Goal: Find contact information: Find contact information

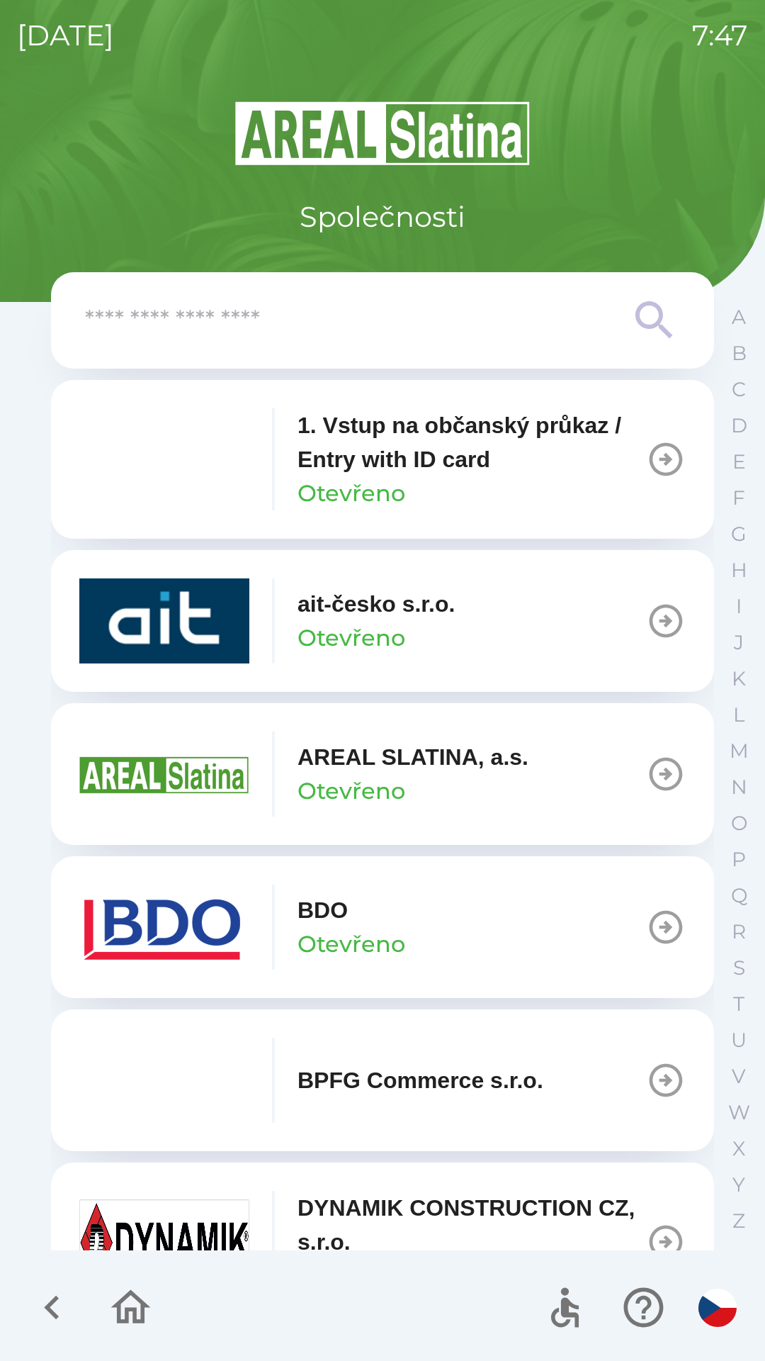
click at [386, 450] on p "1. Vstup na občanský průkaz / Entry with ID card" at bounding box center [472, 442] width 349 height 68
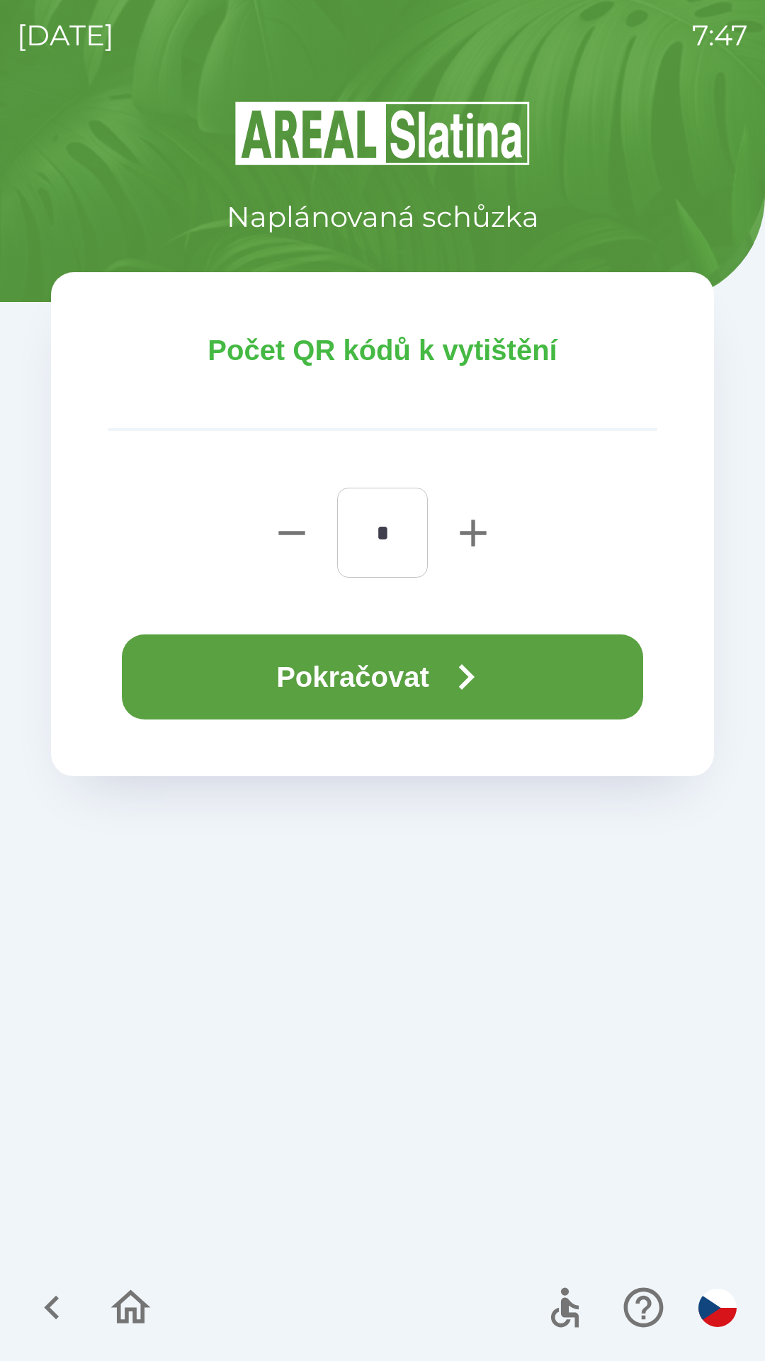
click at [415, 671] on button "Pokračovat" at bounding box center [383, 676] width 522 height 85
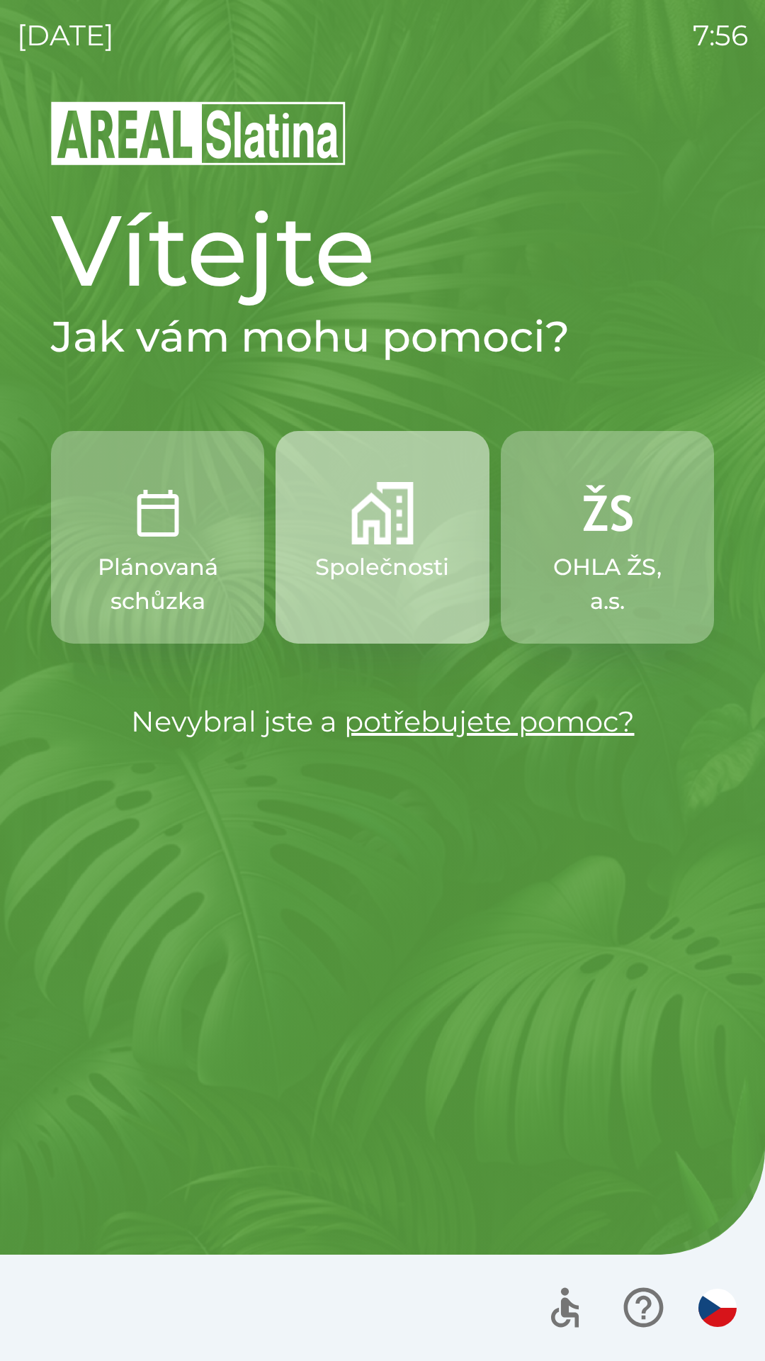
click at [375, 536] on img "button" at bounding box center [383, 513] width 62 height 62
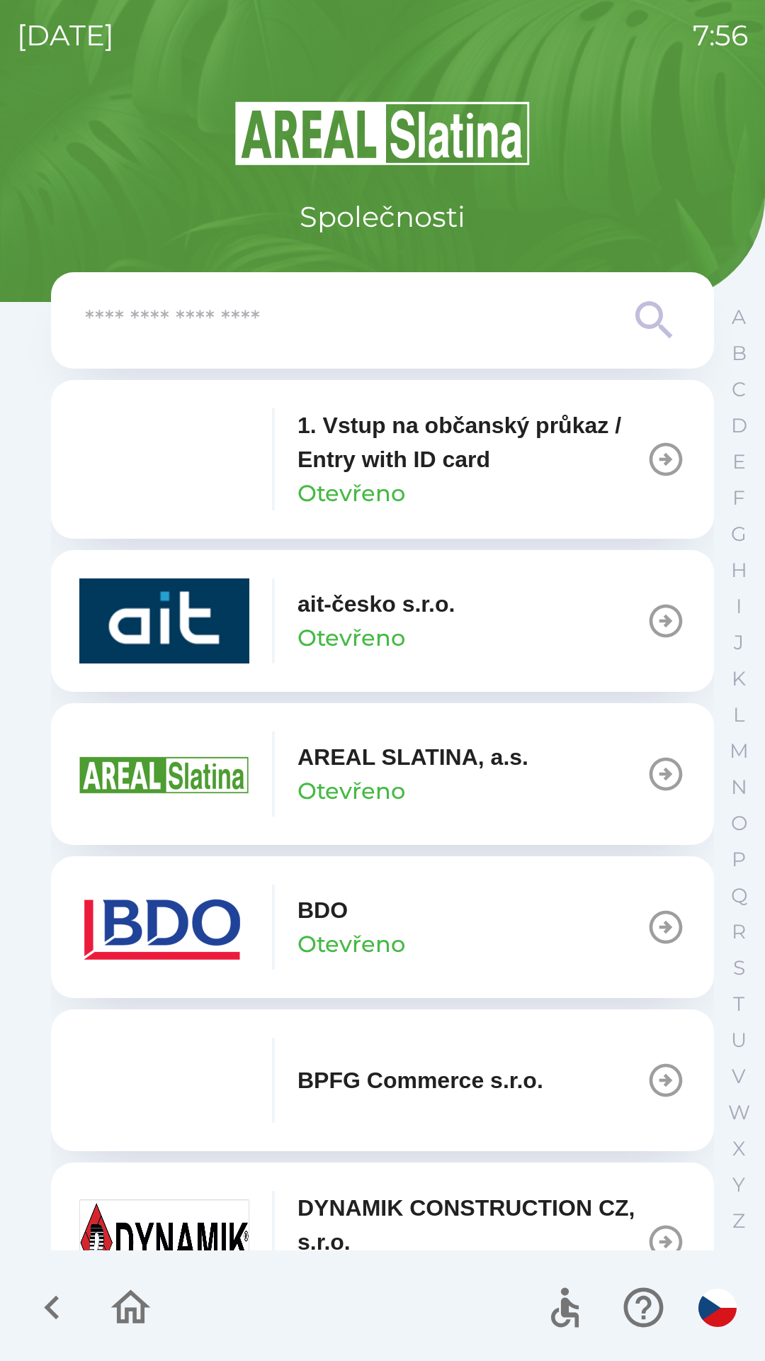
click at [703, 1230] on button "DYNAMIK CONSTRUCTION CZ, s.r.o. Otevřeno" at bounding box center [382, 1241] width 663 height 159
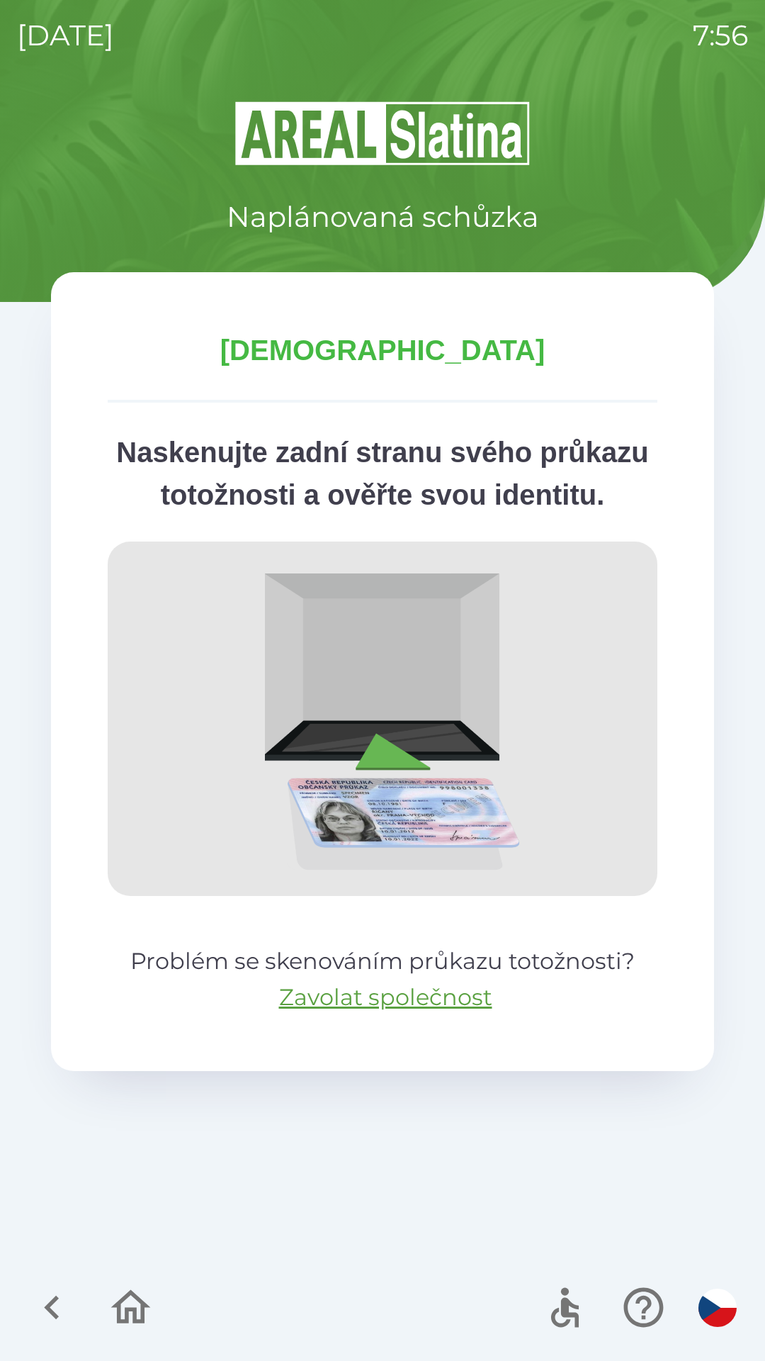
click at [54, 1303] on icon "button" at bounding box center [51, 1308] width 15 height 24
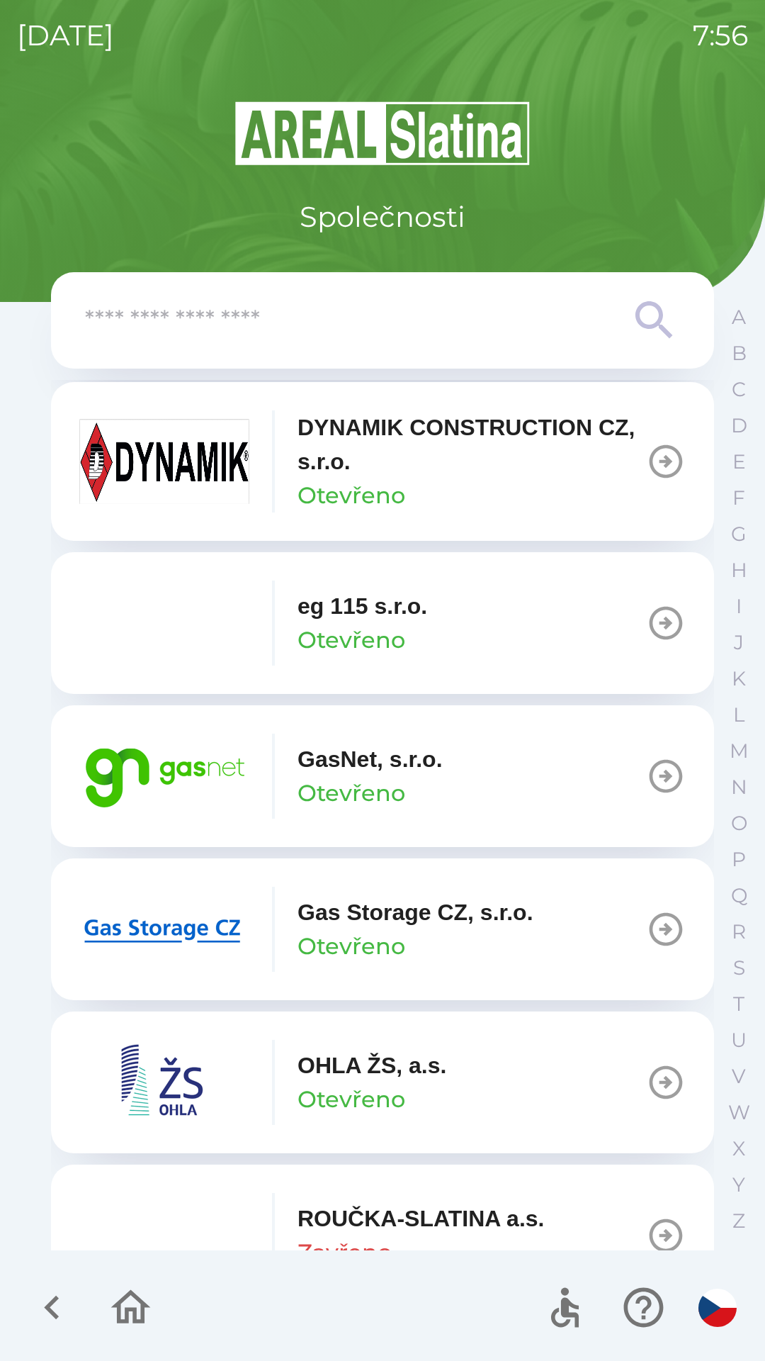
scroll to position [805, 0]
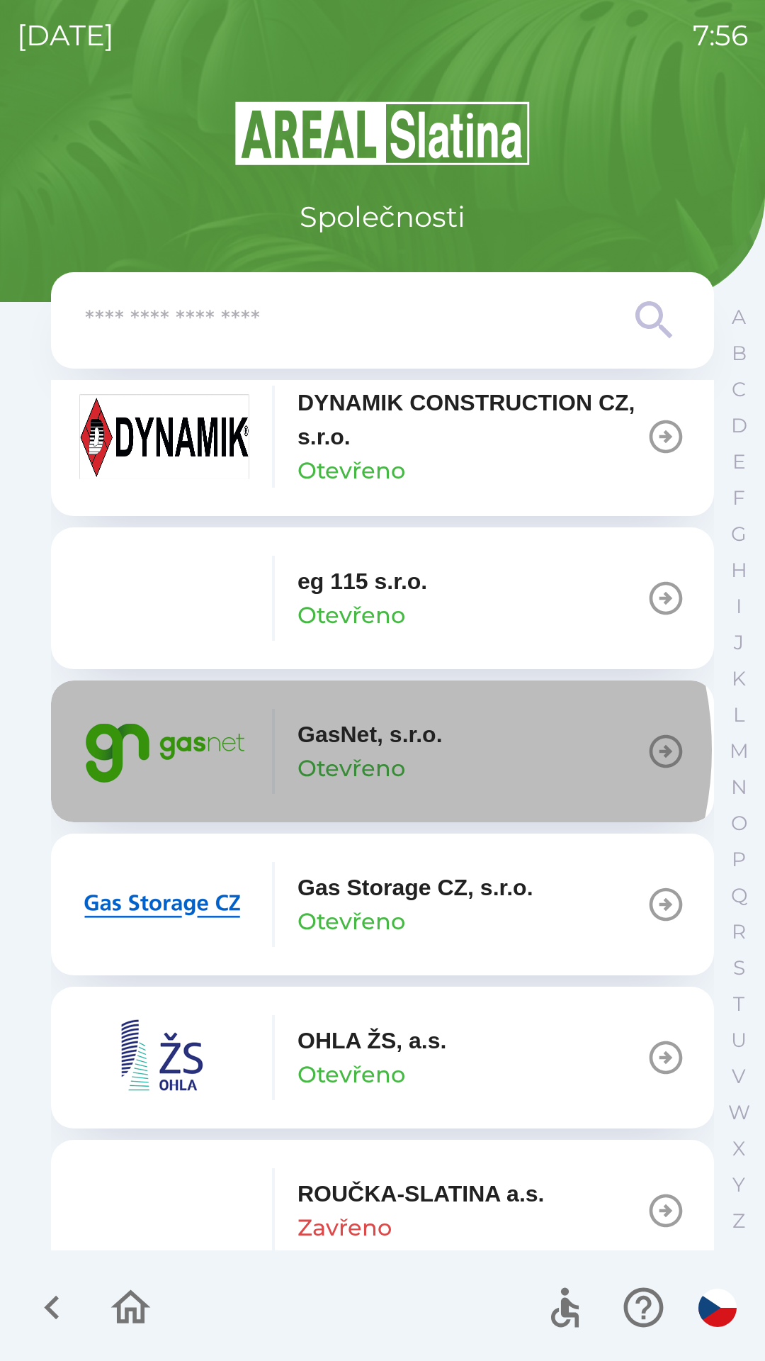
click at [377, 750] on p "GasNet, s.r.o." at bounding box center [370, 734] width 145 height 34
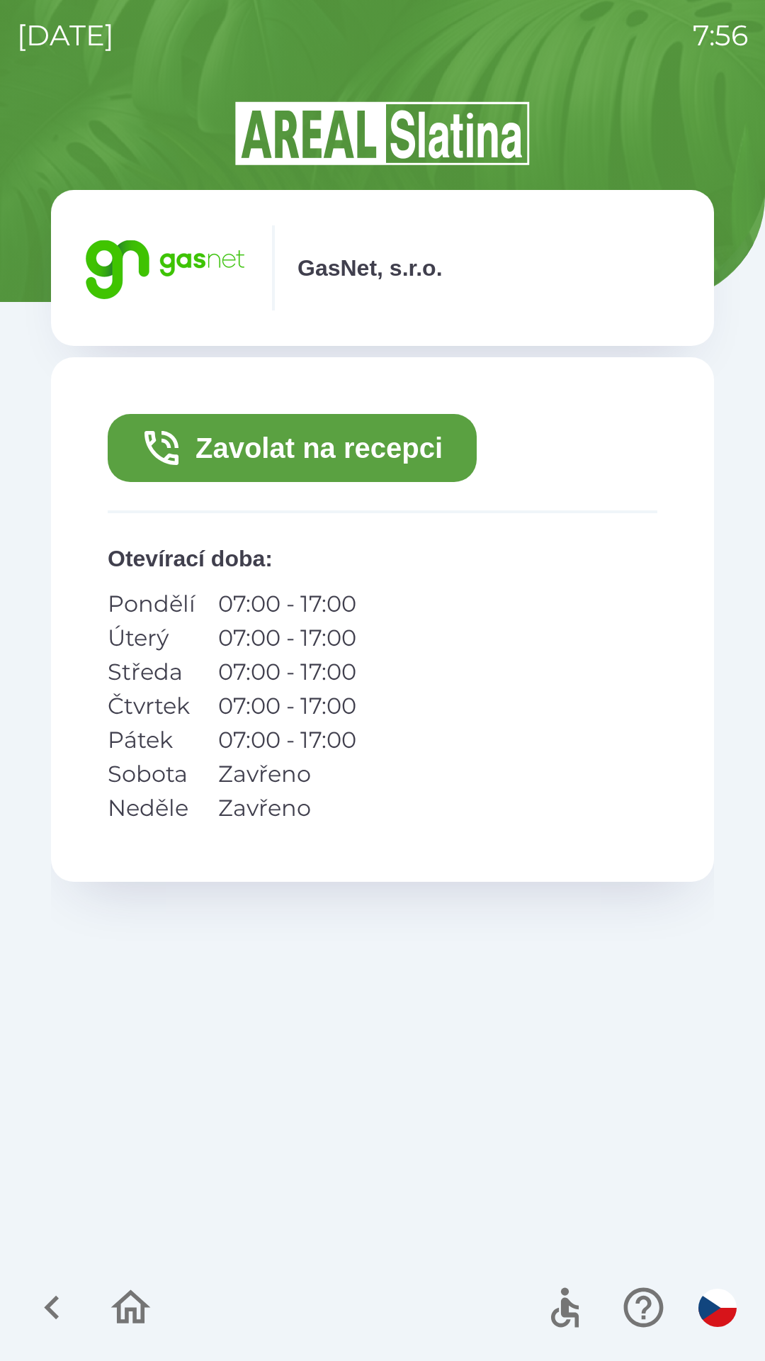
click at [329, 443] on button "Zavolat na recepci" at bounding box center [292, 448] width 369 height 68
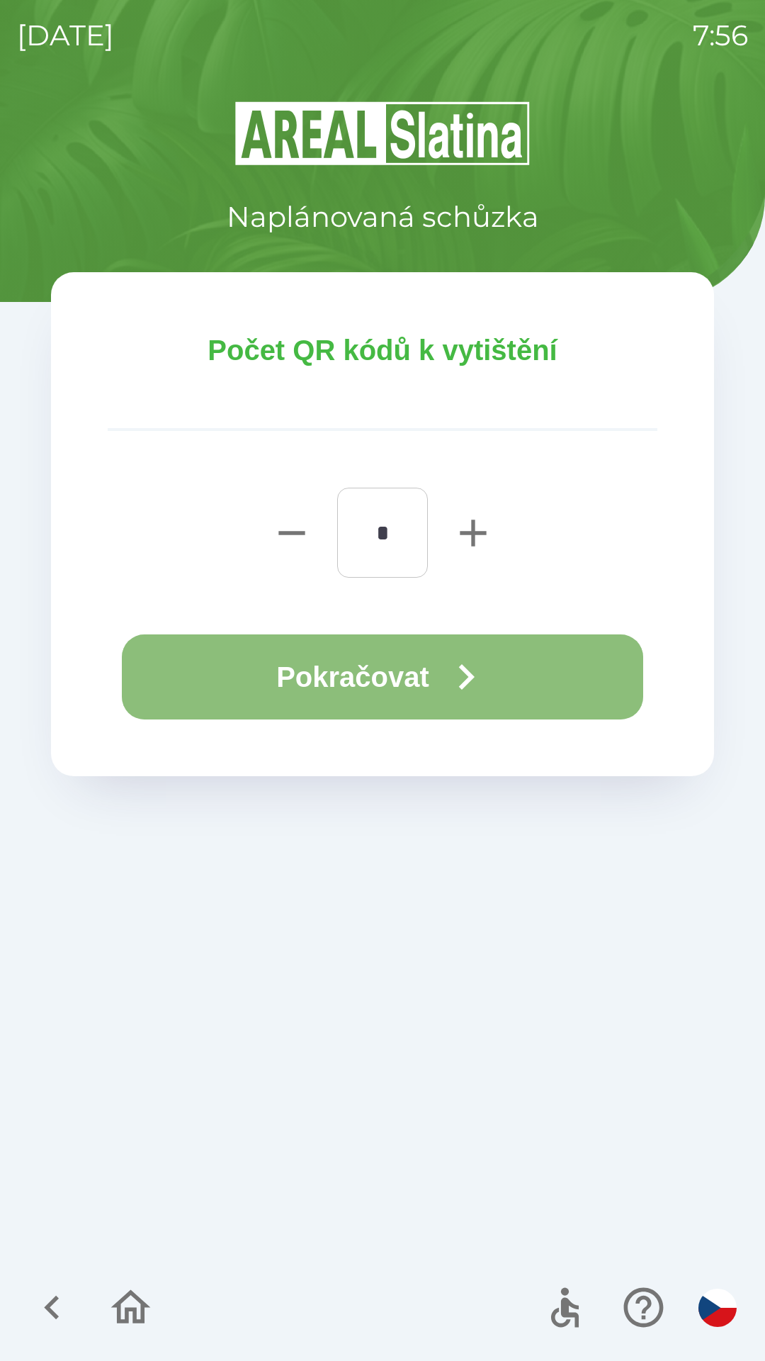
click at [405, 677] on button "Pokračovat" at bounding box center [383, 676] width 522 height 85
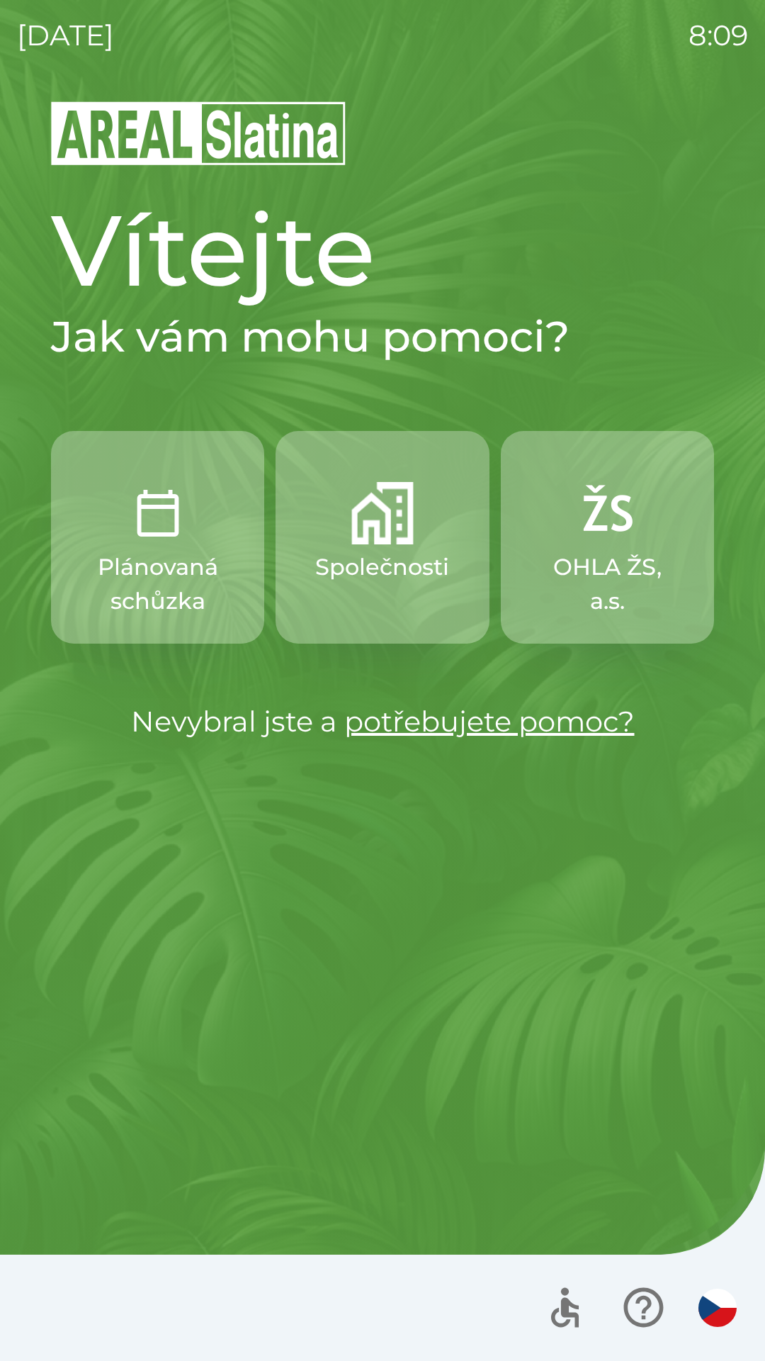
click at [171, 551] on p "Plánovaná schůzka" at bounding box center [157, 584] width 145 height 68
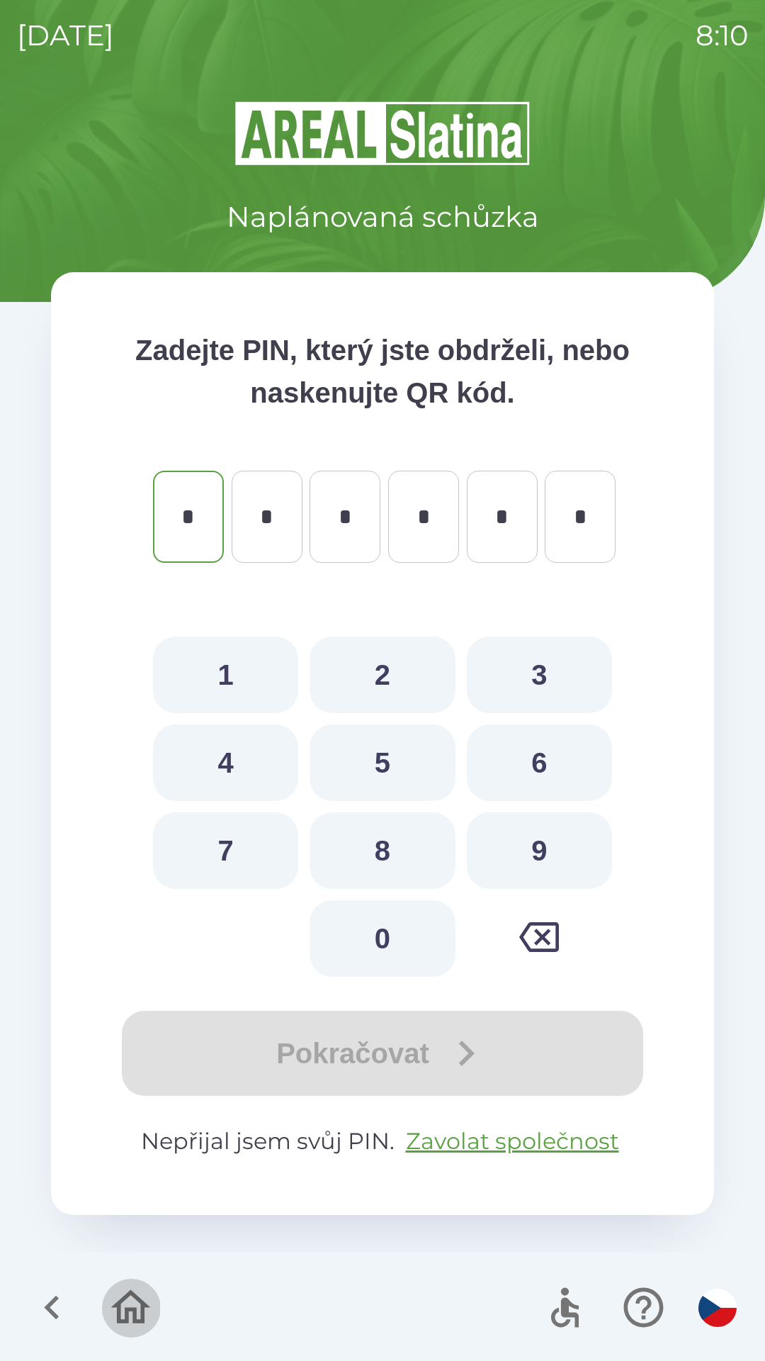
click at [144, 1314] on icon "button" at bounding box center [131, 1307] width 40 height 34
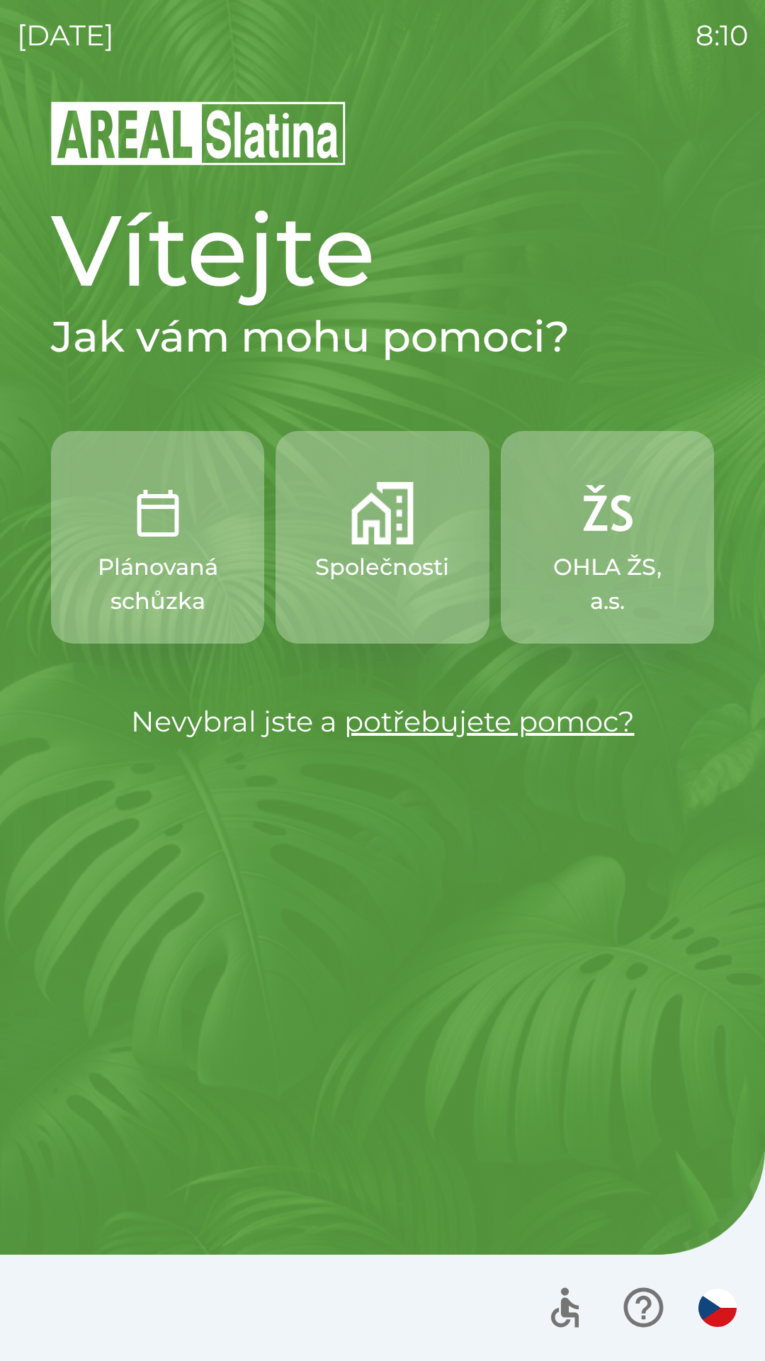
click at [398, 566] on p "Společnosti" at bounding box center [382, 567] width 134 height 34
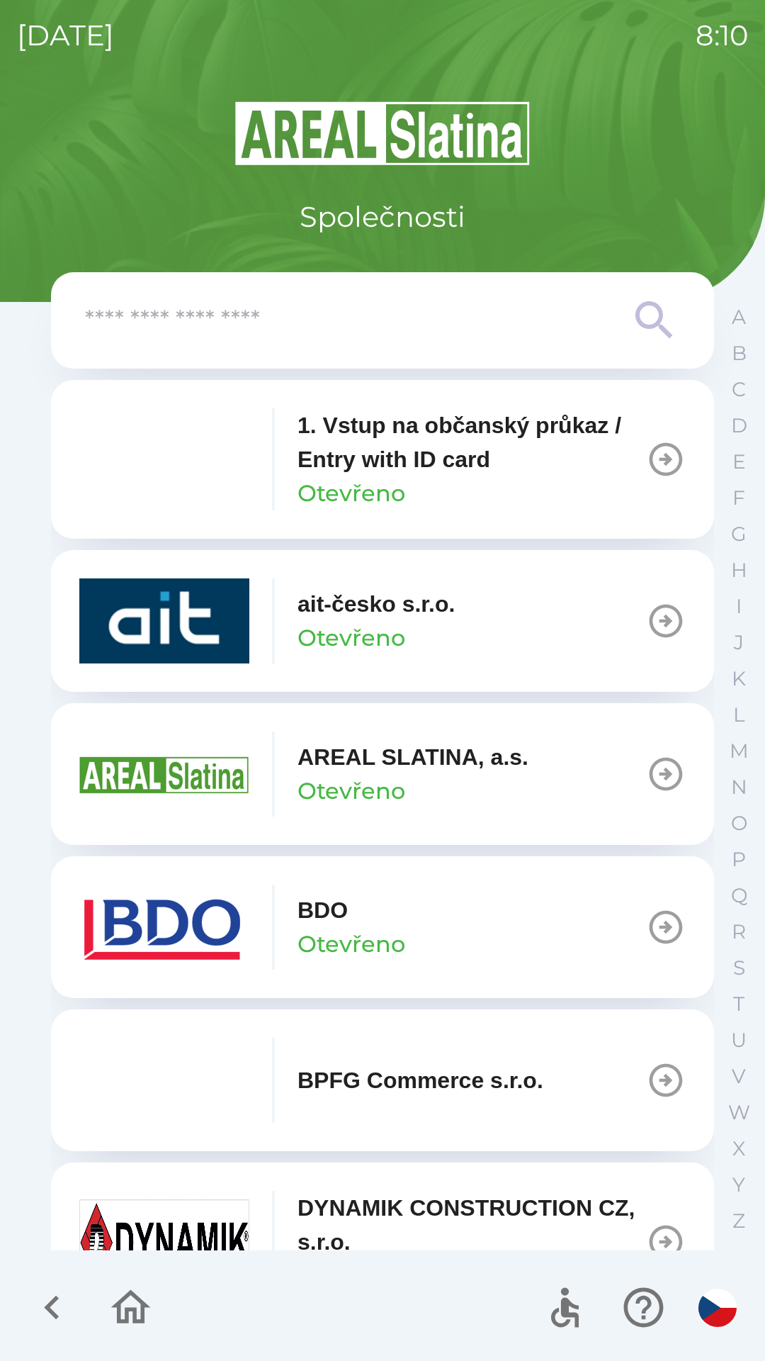
click at [155, 333] on input "text" at bounding box center [354, 320] width 539 height 39
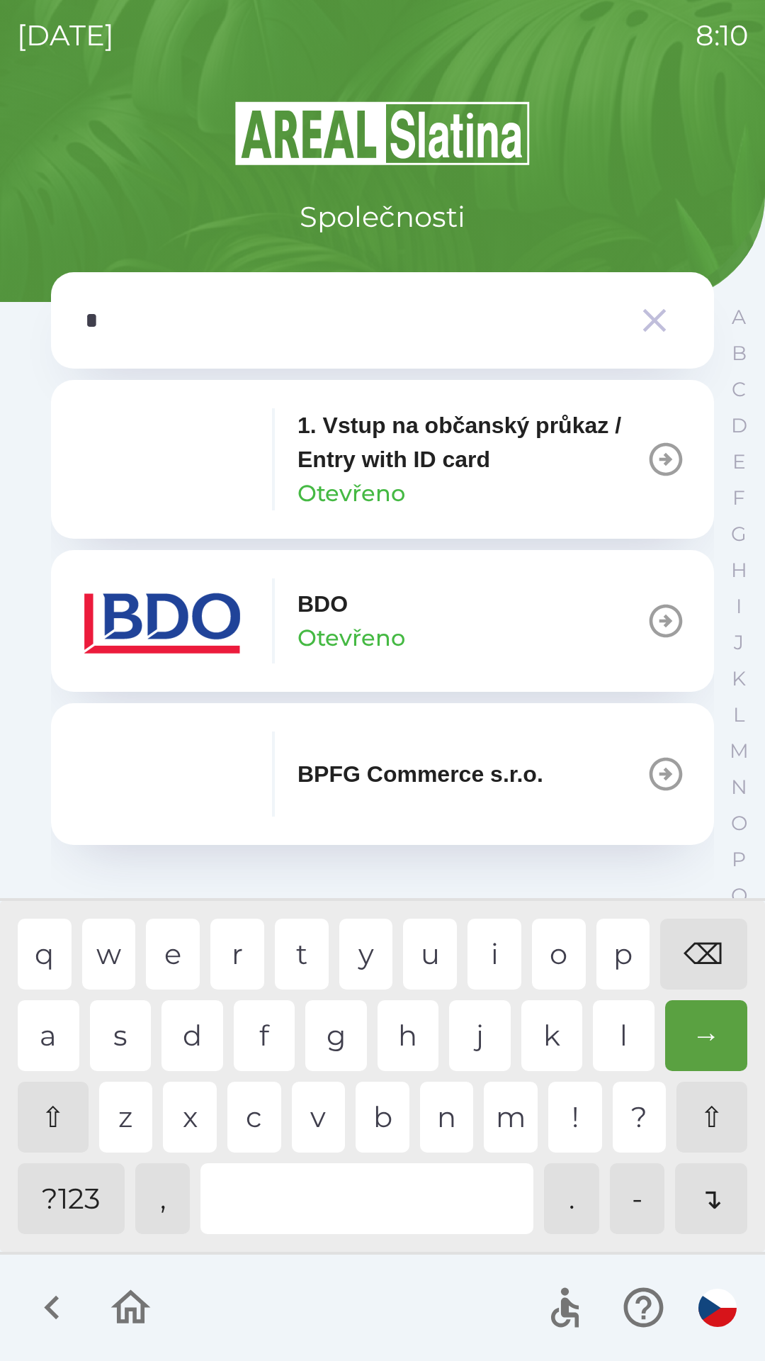
click at [386, 1123] on div "b" at bounding box center [383, 1117] width 54 height 71
type input "**"
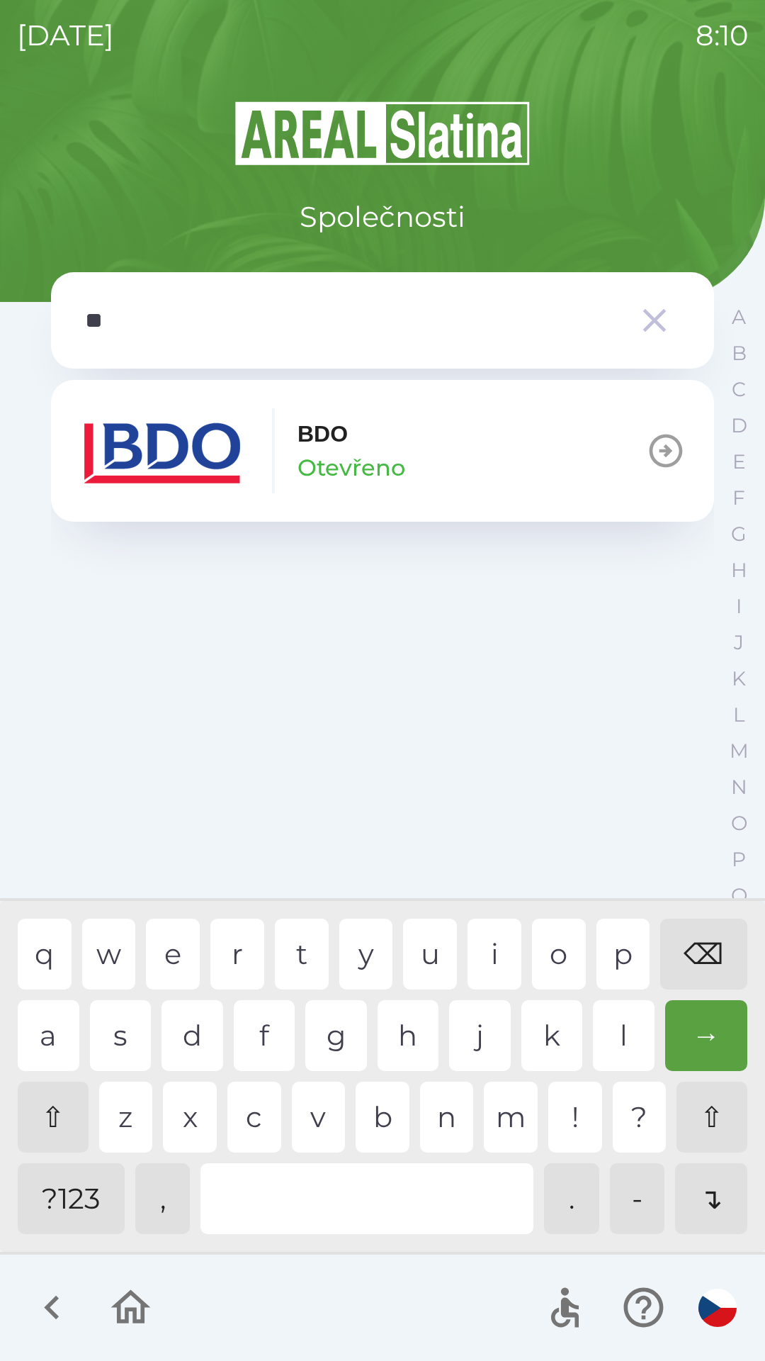
click at [201, 1028] on div "d" at bounding box center [193, 1035] width 62 height 71
click at [177, 449] on img "button" at bounding box center [164, 450] width 170 height 85
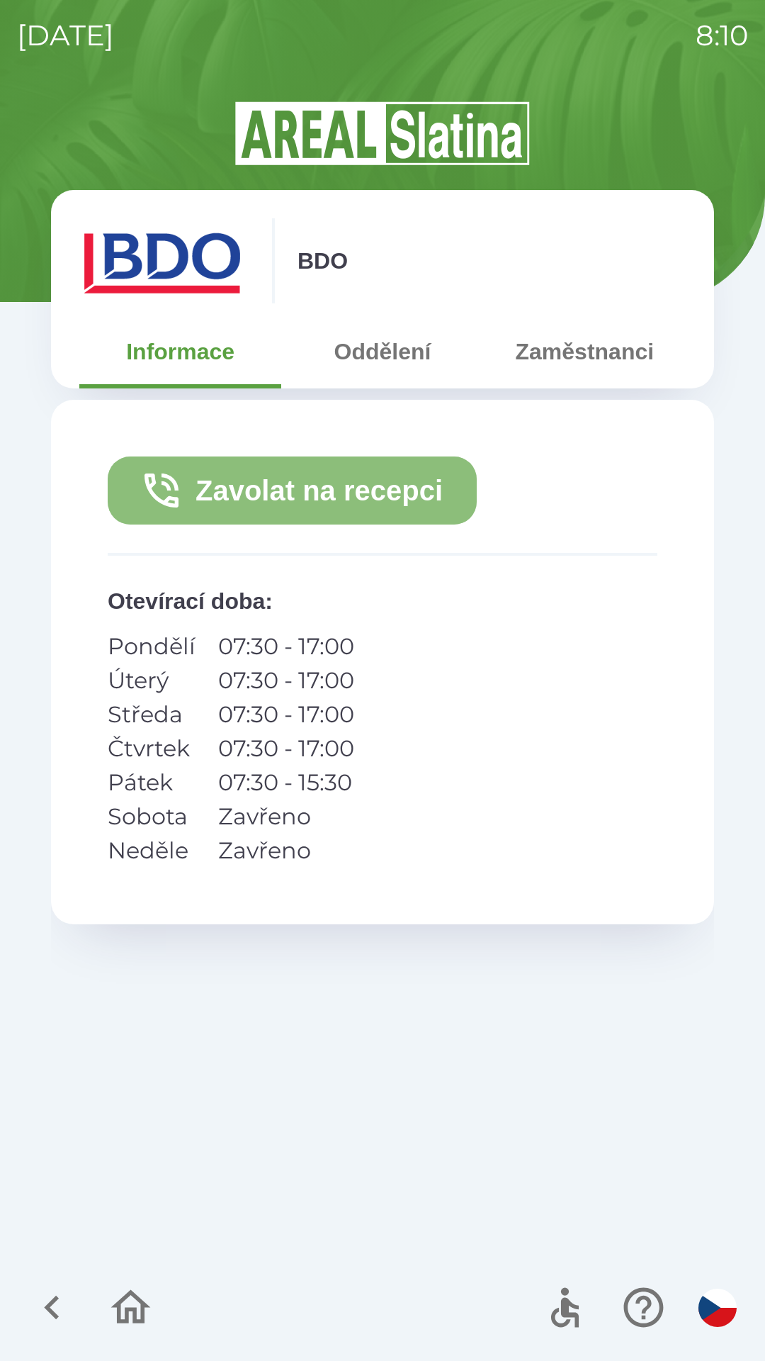
click at [262, 483] on button "Zavolat na recepci" at bounding box center [292, 490] width 369 height 68
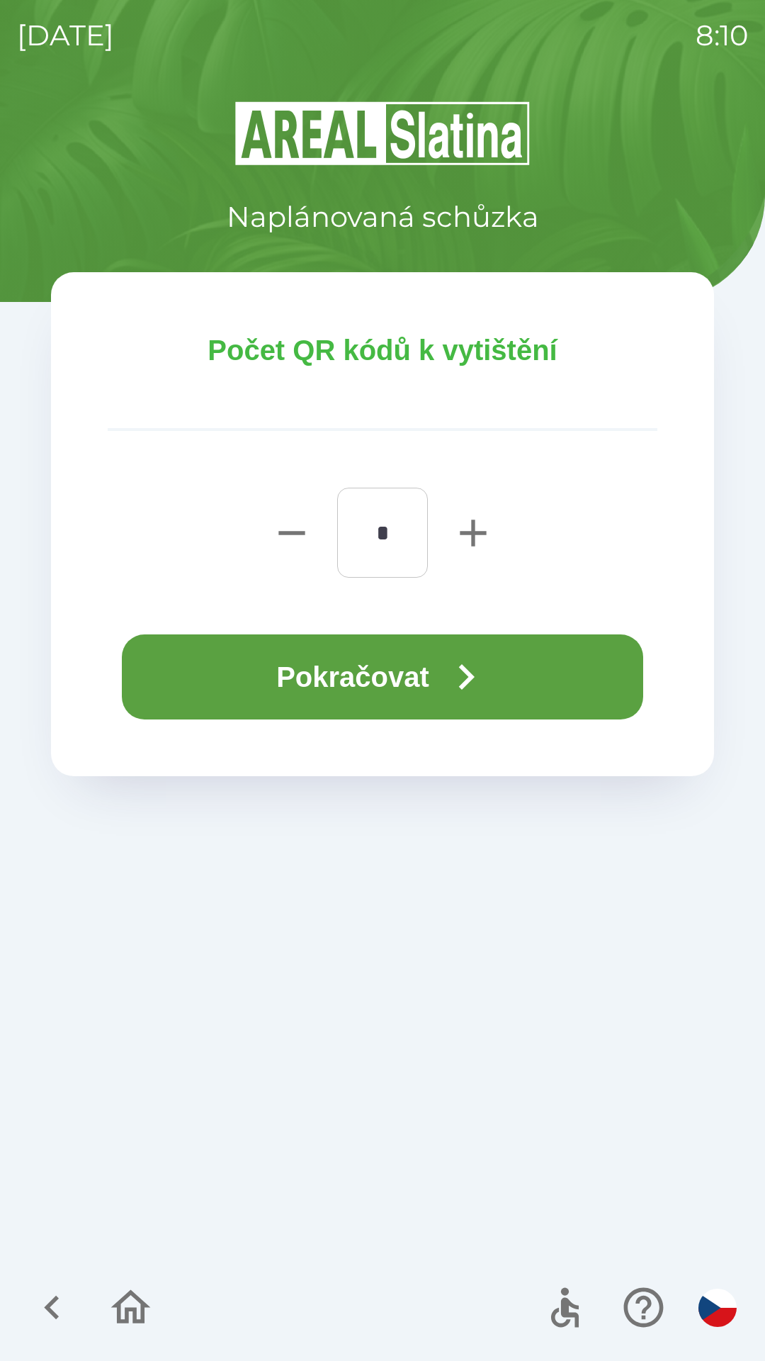
click at [346, 678] on button "Pokračovat" at bounding box center [383, 676] width 522 height 85
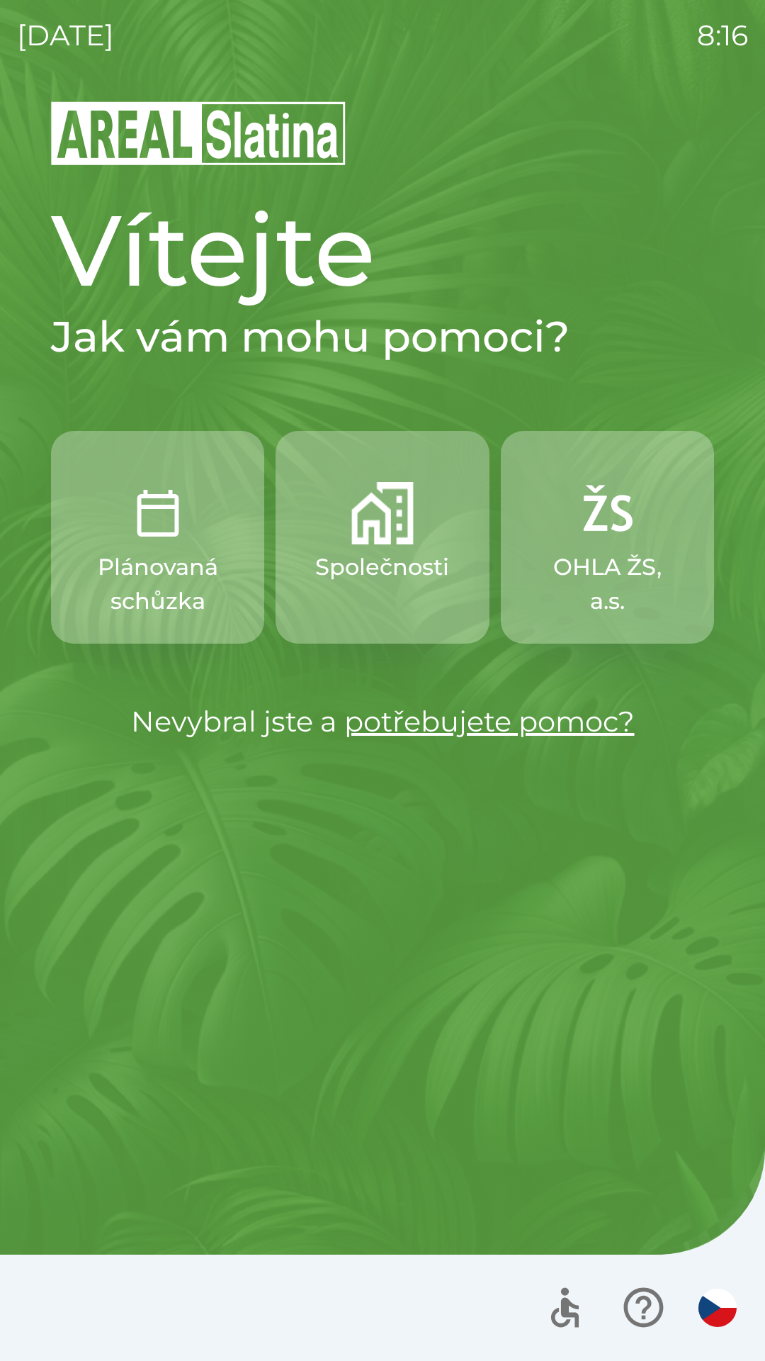
click at [183, 559] on p "Plánovaná schůzka" at bounding box center [157, 584] width 145 height 68
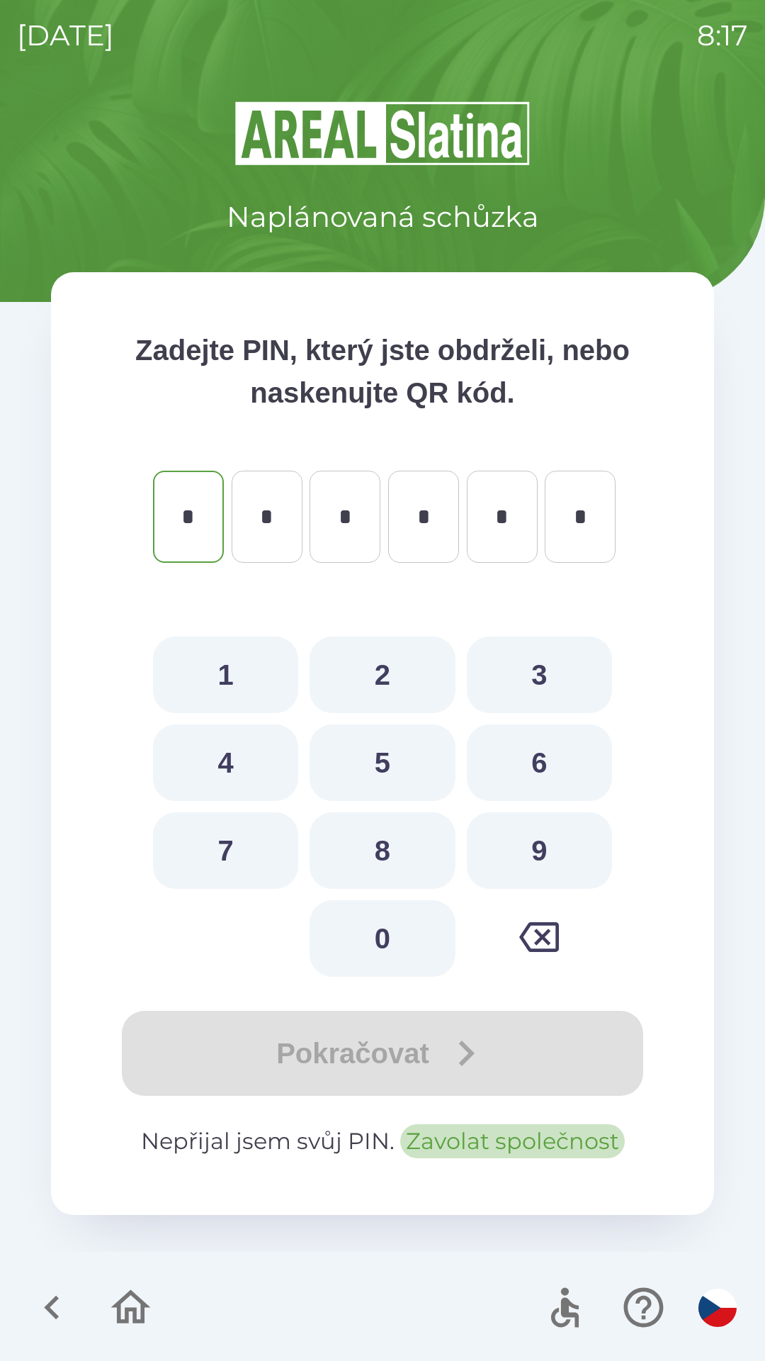
click at [503, 1144] on button "Zavolat společnost" at bounding box center [512, 1141] width 225 height 34
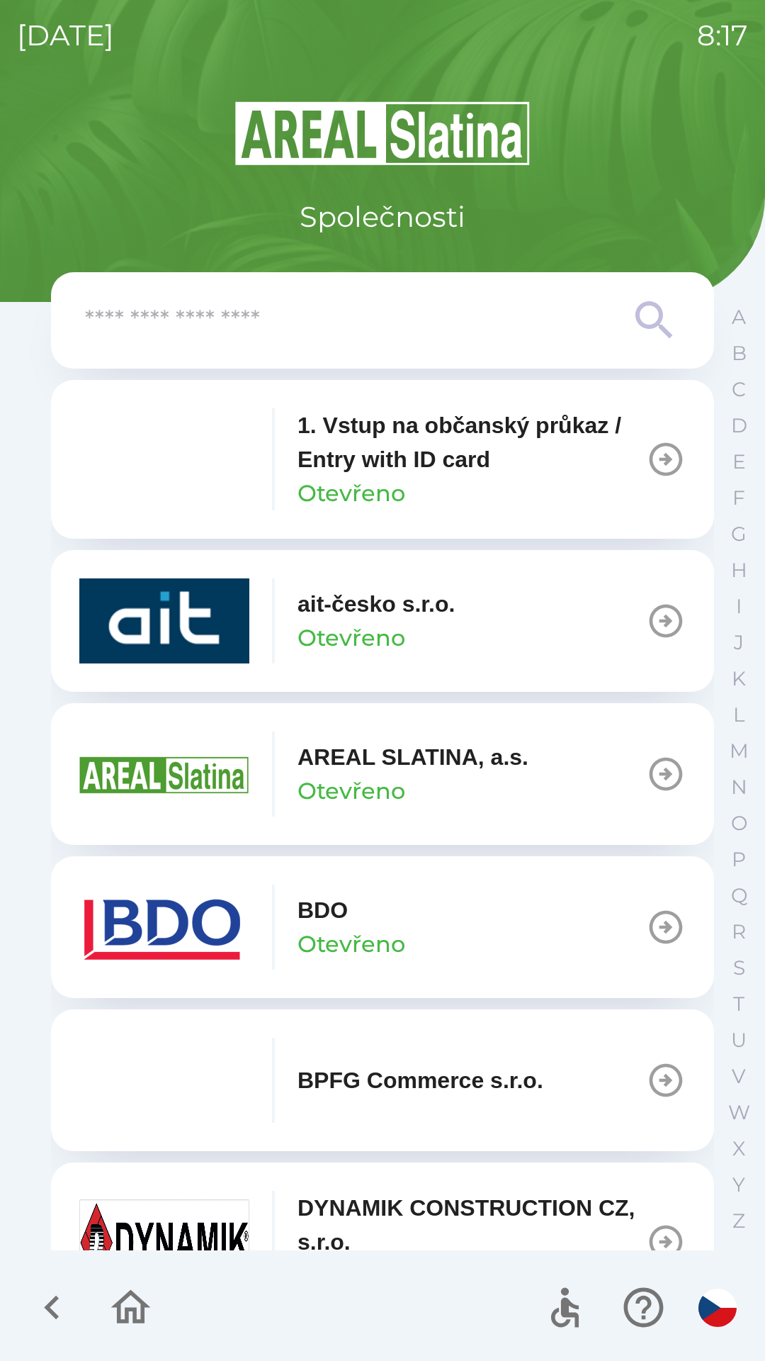
click at [651, 924] on icon "button" at bounding box center [666, 927] width 40 height 40
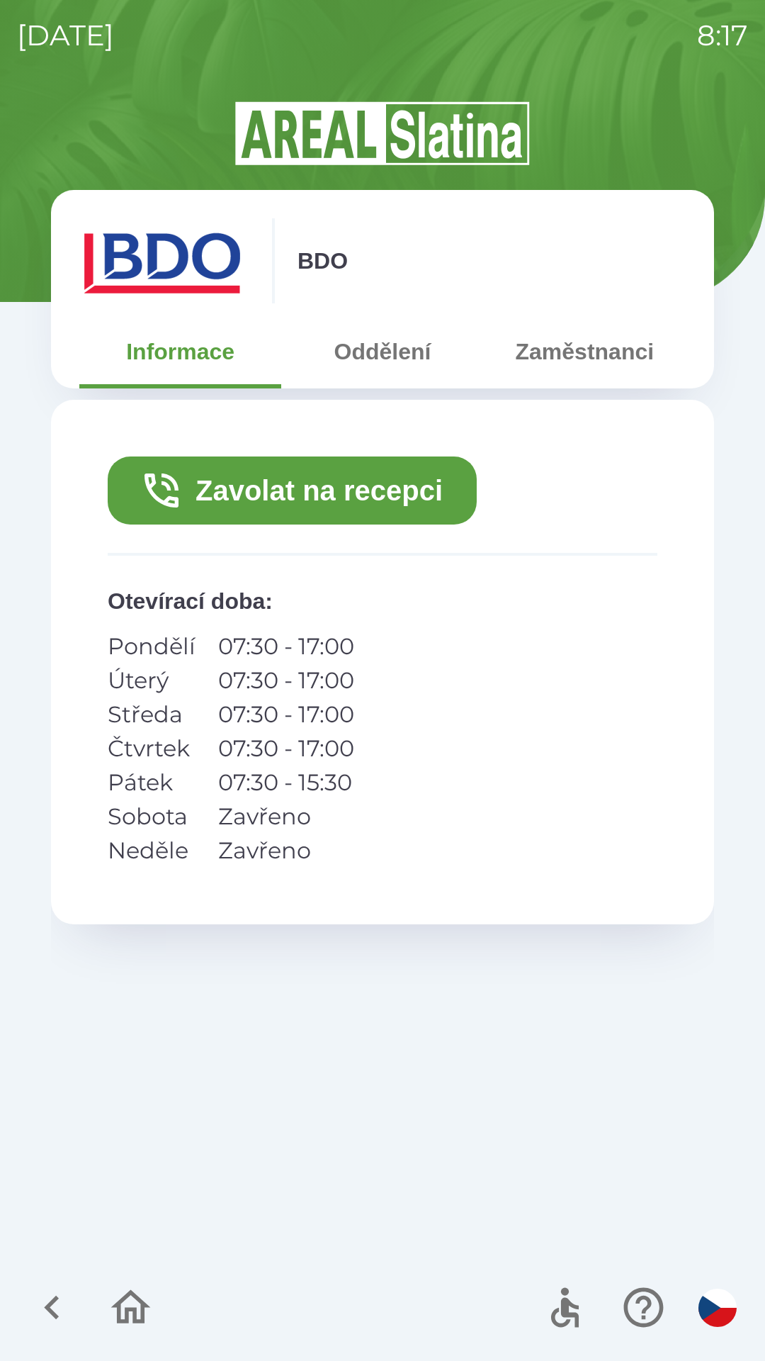
click at [318, 497] on button "Zavolat na recepci" at bounding box center [292, 490] width 369 height 68
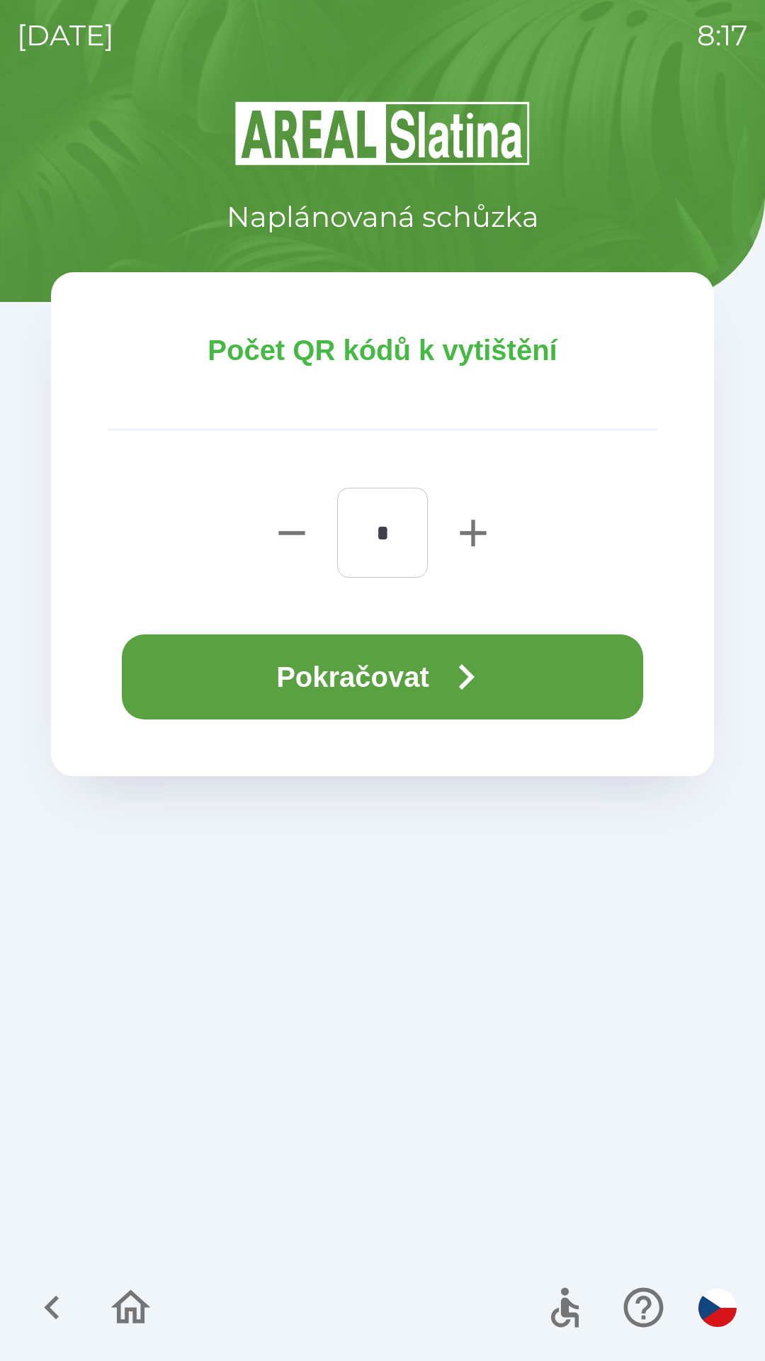
click at [427, 672] on button "Pokračovat" at bounding box center [383, 676] width 522 height 85
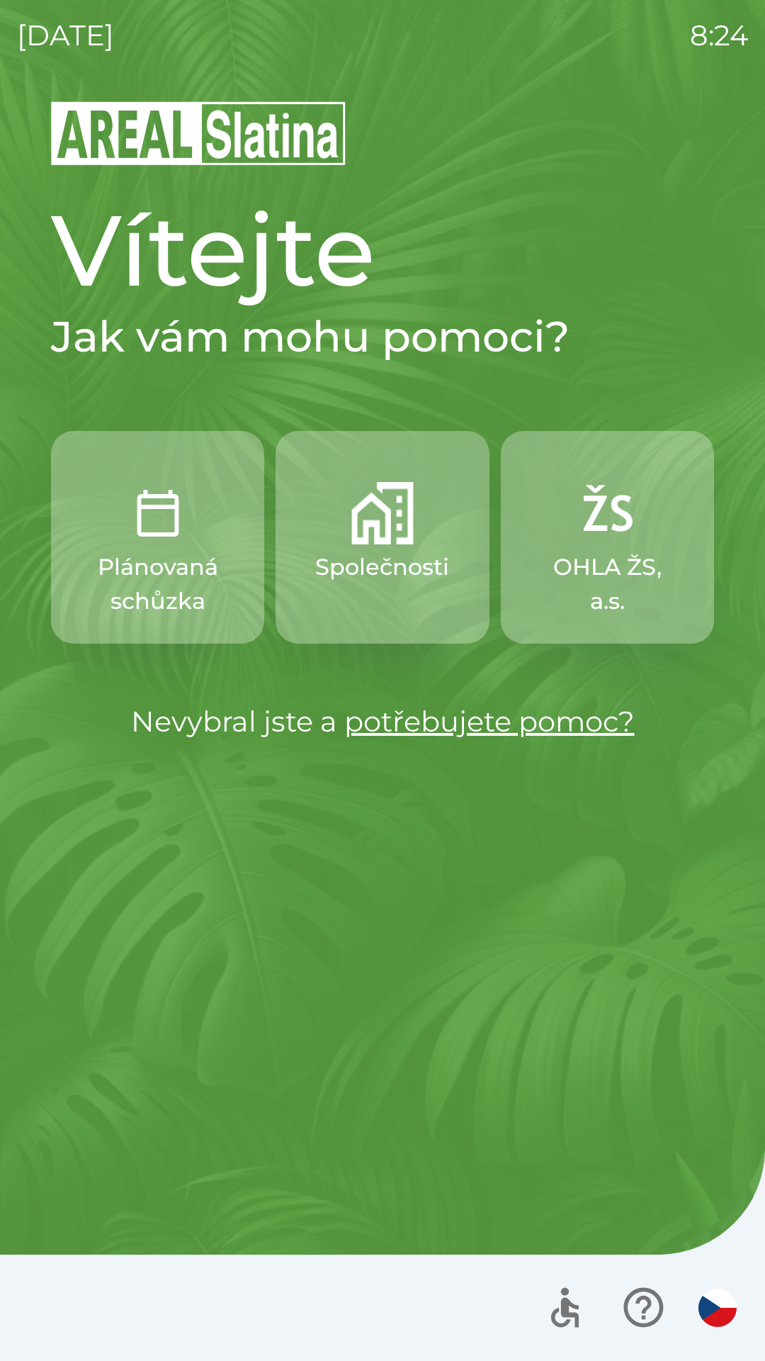
click at [678, 534] on button "OHLA ŽS, a.s." at bounding box center [607, 537] width 213 height 213
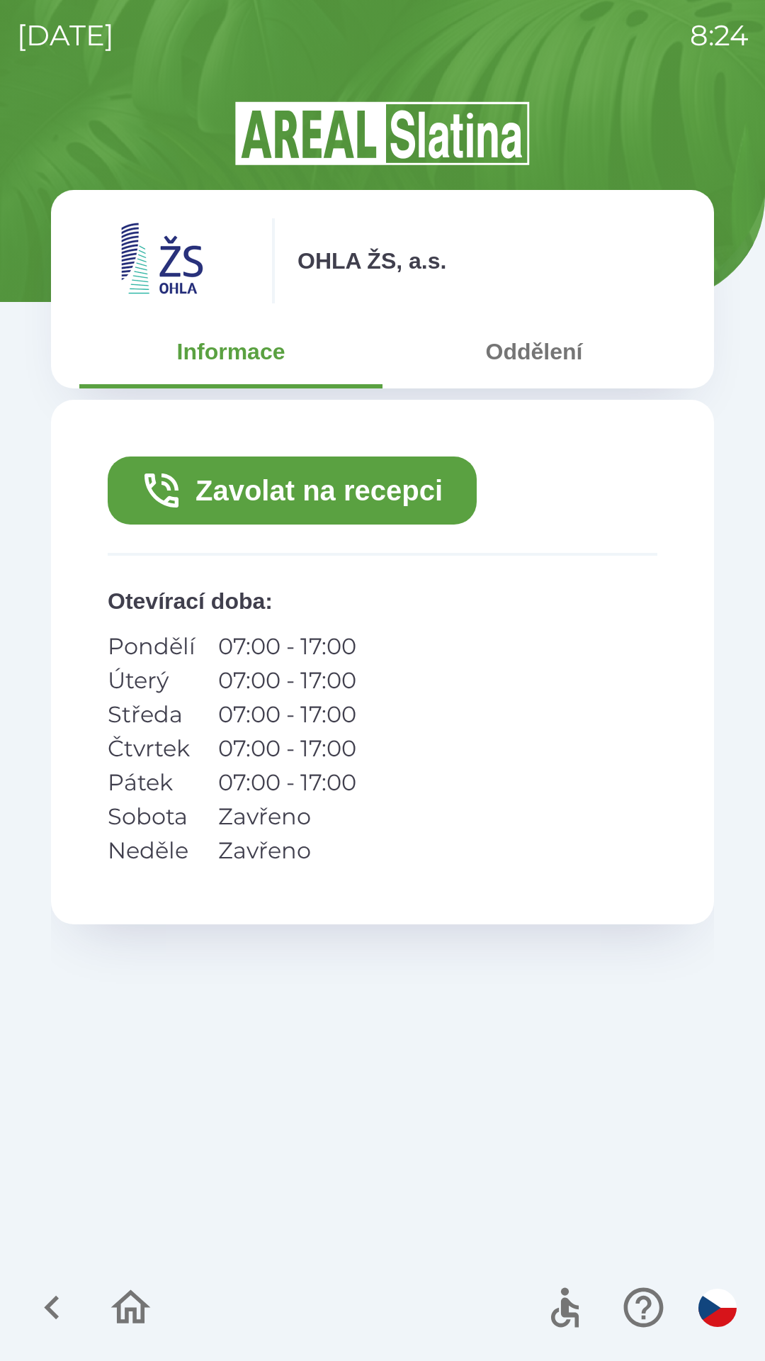
click at [573, 366] on button "Oddělení" at bounding box center [534, 351] width 303 height 51
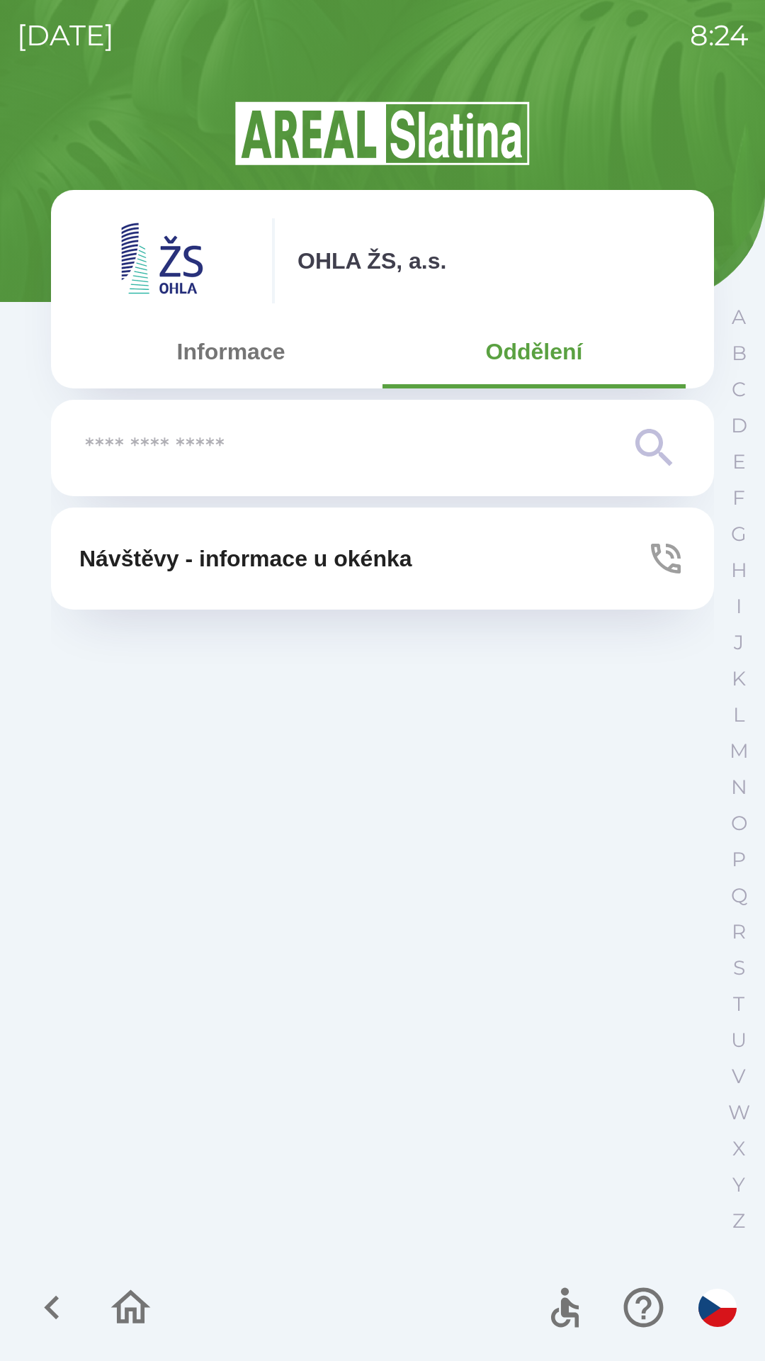
click at [516, 451] on input "text" at bounding box center [354, 448] width 539 height 39
